Goal: Transaction & Acquisition: Purchase product/service

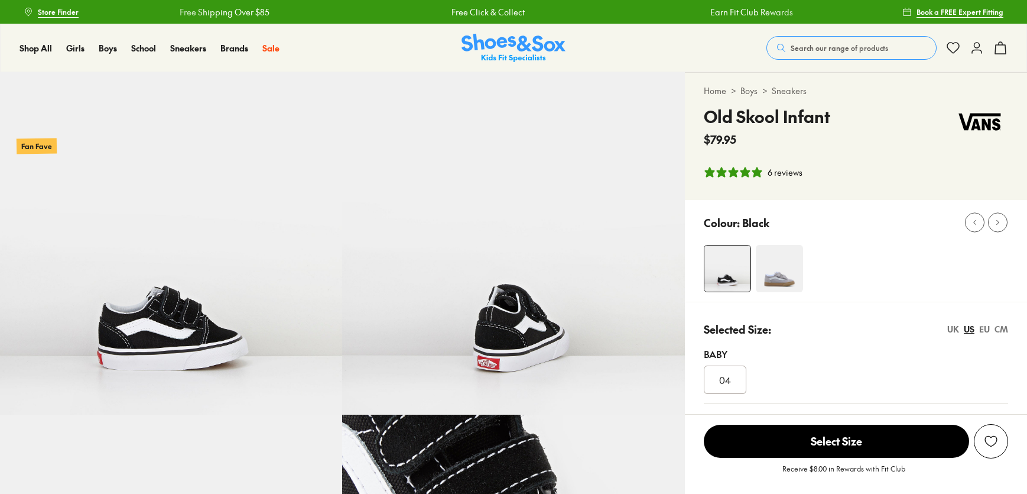
select select "*"
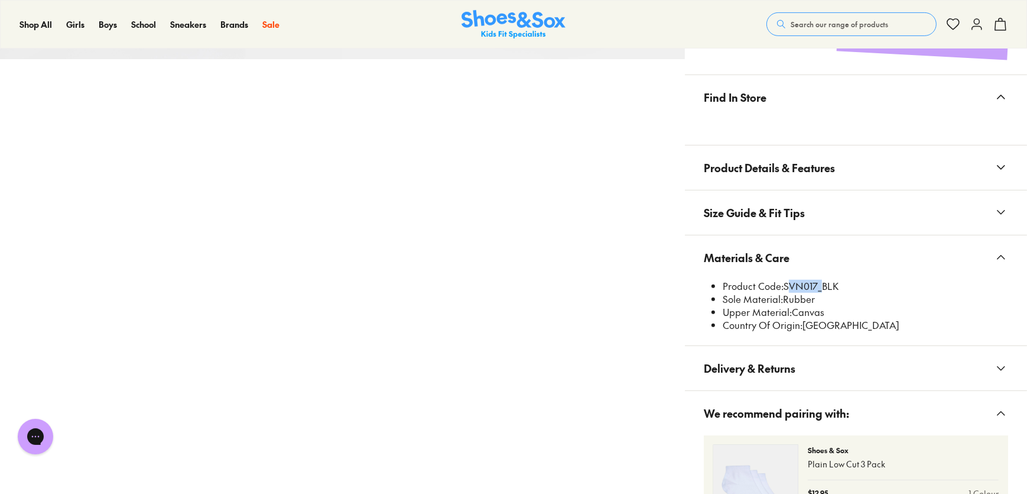
scroll to position [698, 0]
click at [815, 22] on span "Search our range of products" at bounding box center [840, 24] width 98 height 11
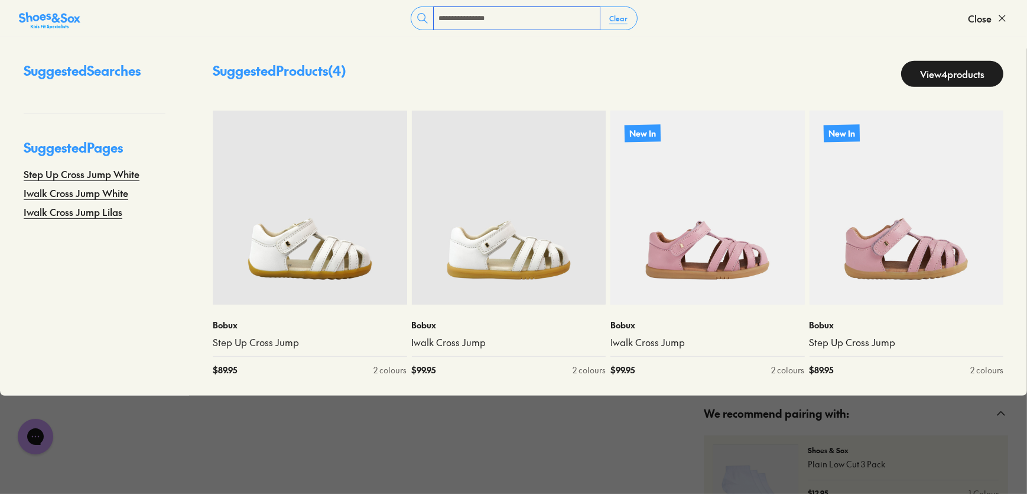
type input "**********"
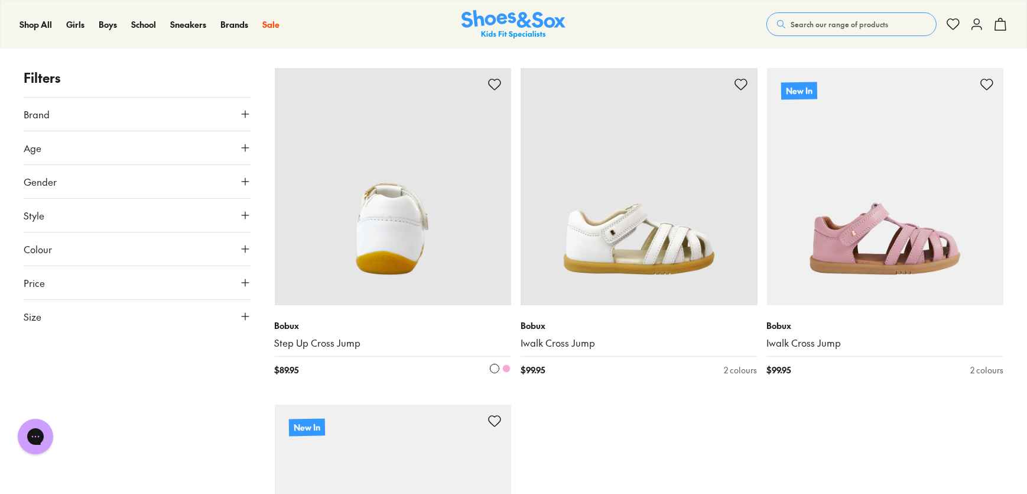
click at [377, 225] on img at bounding box center [393, 186] width 237 height 237
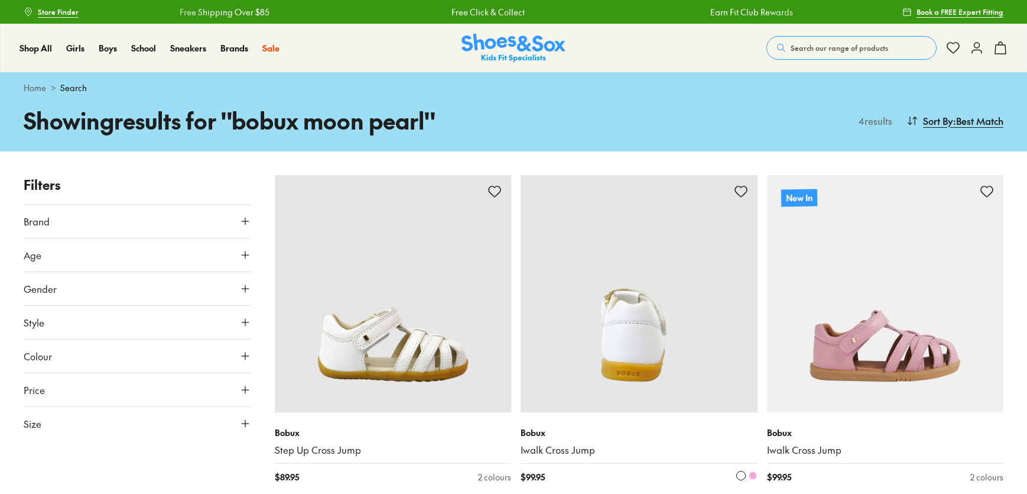
click at [638, 265] on img at bounding box center [639, 293] width 237 height 237
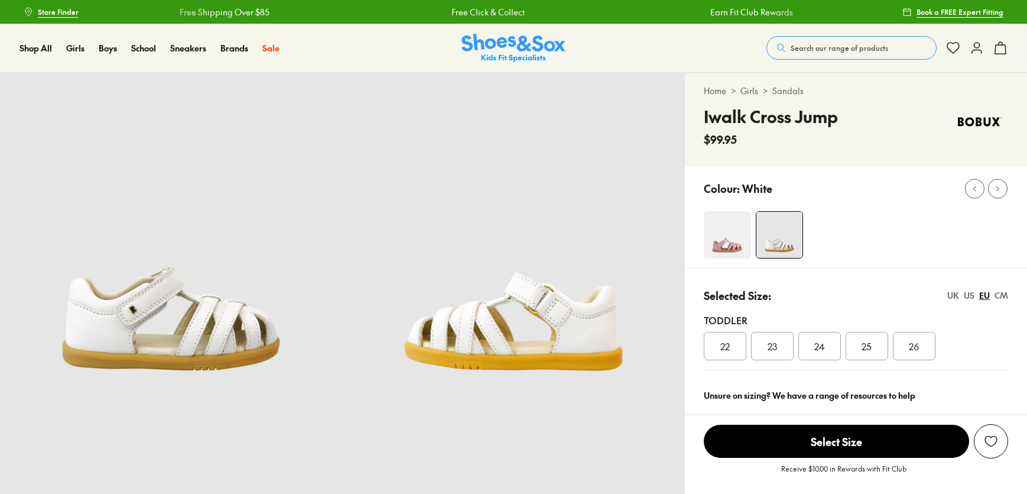
scroll to position [76, 0]
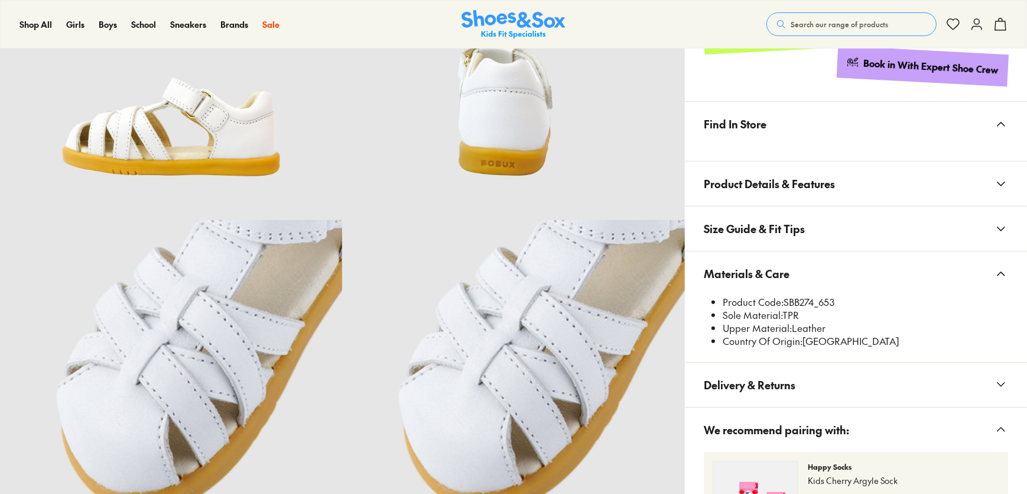
scroll to position [0, 0]
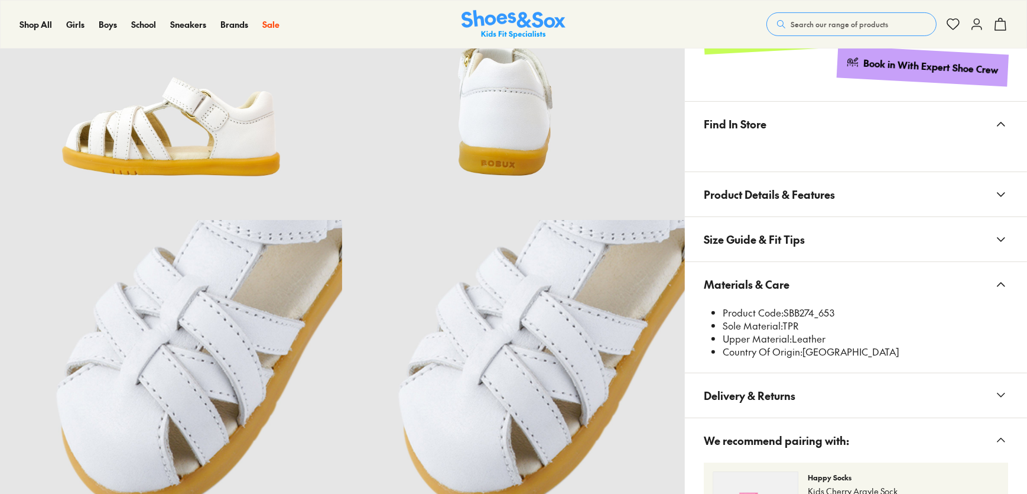
select select "*"
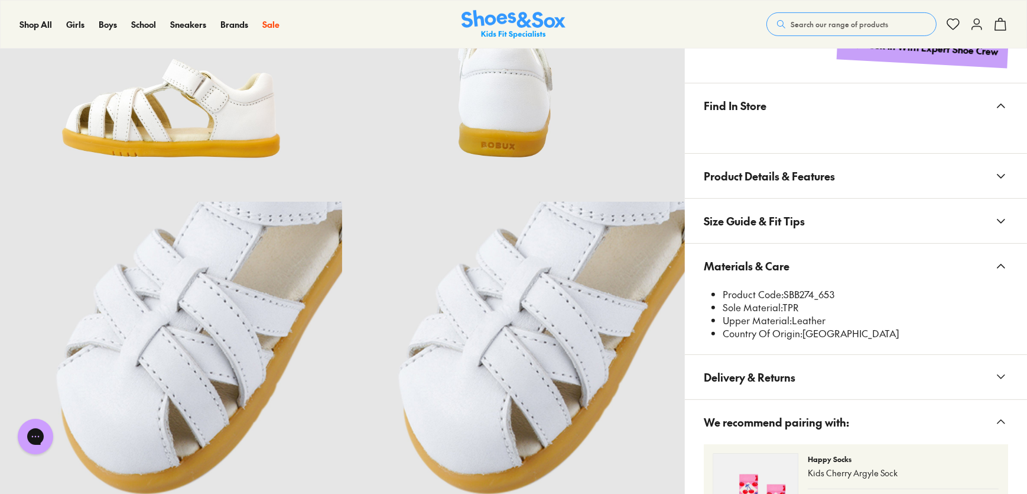
scroll to position [644, 0]
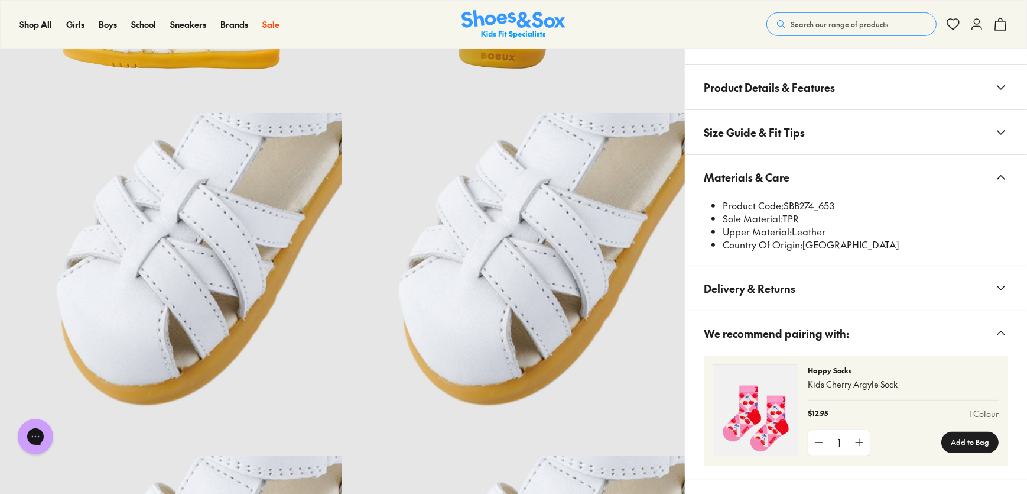
click at [1001, 176] on use at bounding box center [1001, 178] width 7 height 4
